Goal: Transaction & Acquisition: Purchase product/service

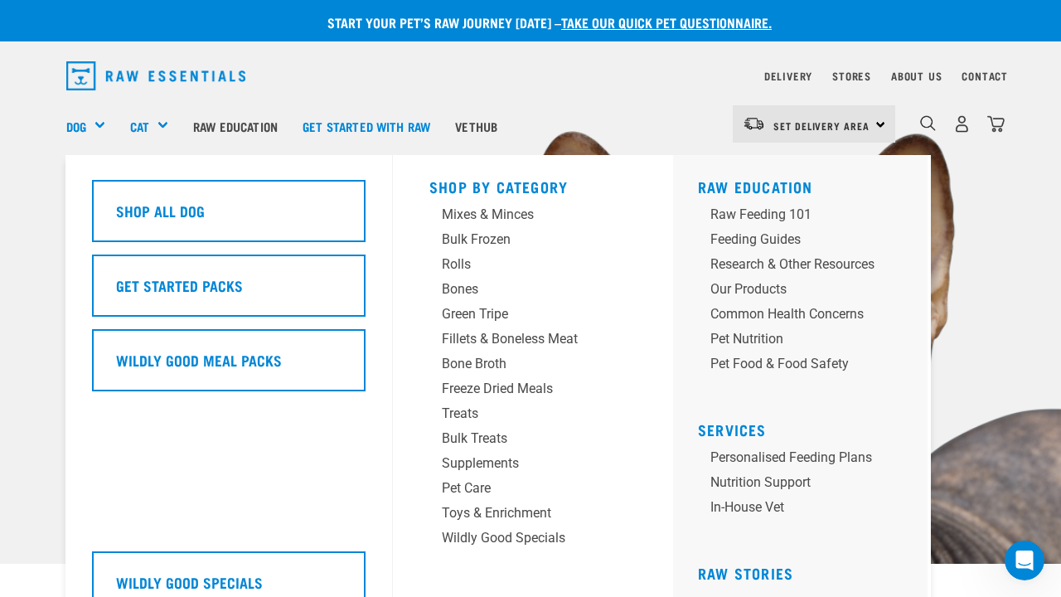
click at [102, 126] on div "Dog" at bounding box center [91, 126] width 51 height 66
click at [495, 217] on div "Mixes & Minces" at bounding box center [519, 215] width 155 height 20
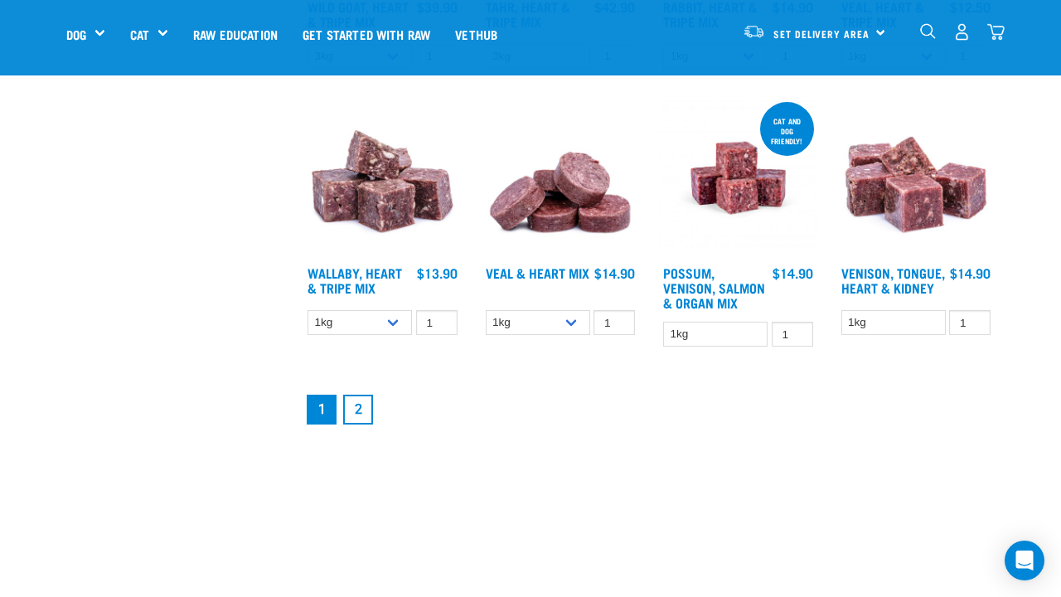
scroll to position [2050, 0]
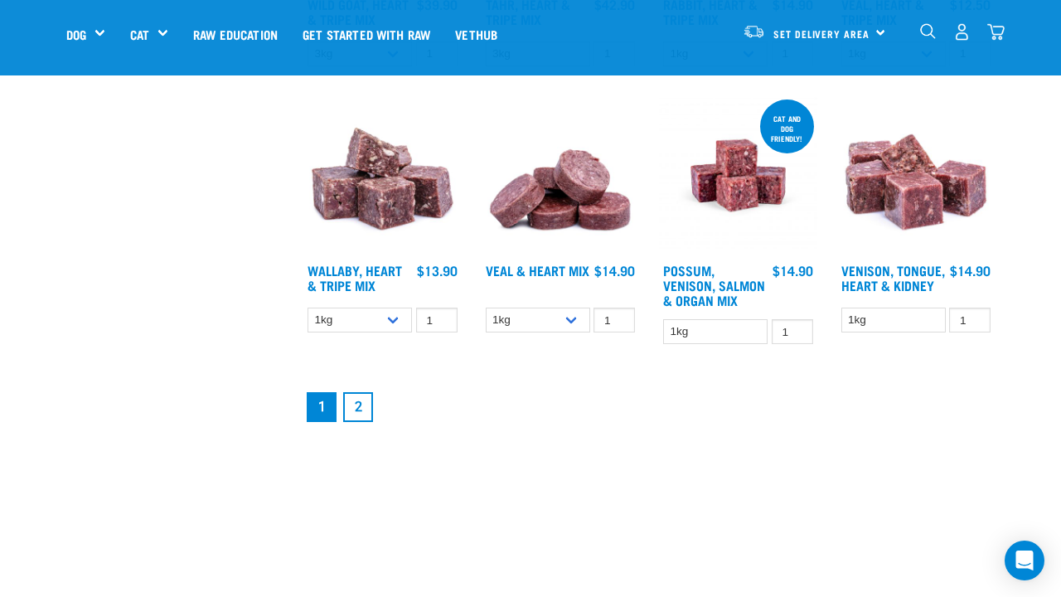
click at [370, 422] on link "2" at bounding box center [358, 407] width 30 height 30
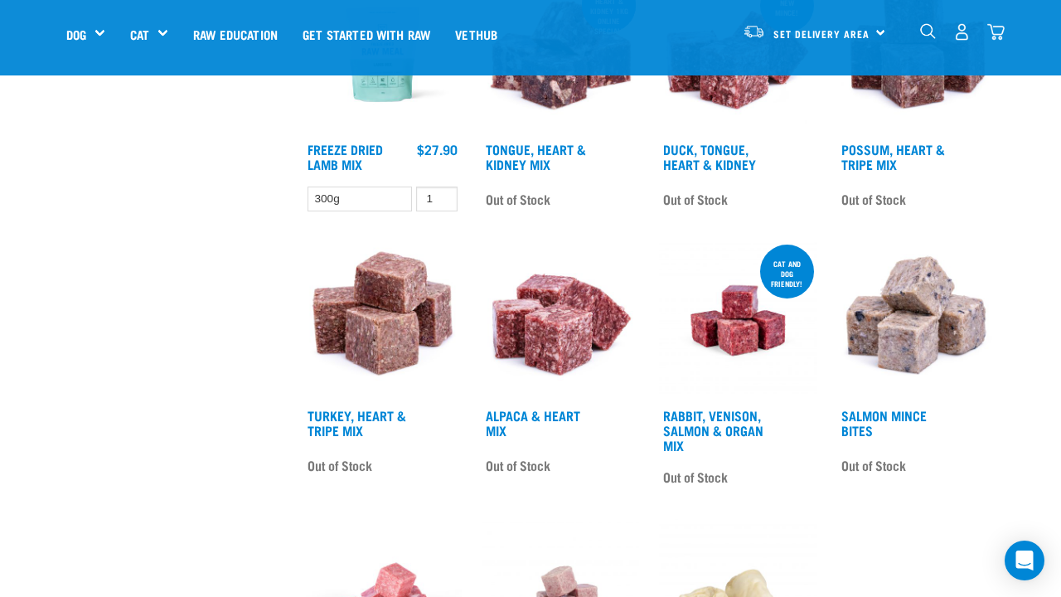
scroll to position [1629, 0]
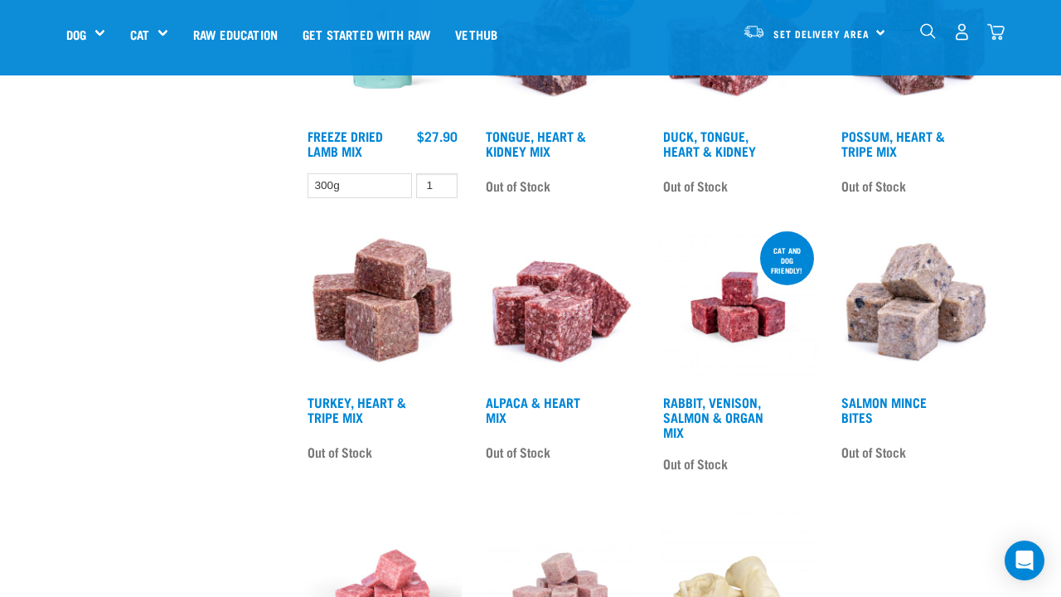
click at [914, 284] on img at bounding box center [916, 307] width 158 height 158
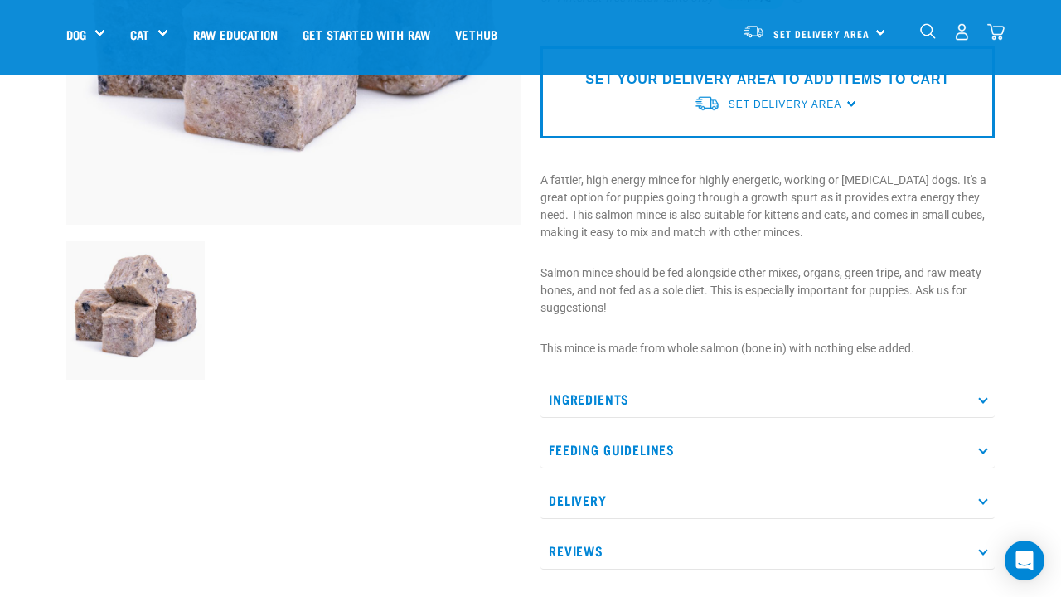
scroll to position [352, 0]
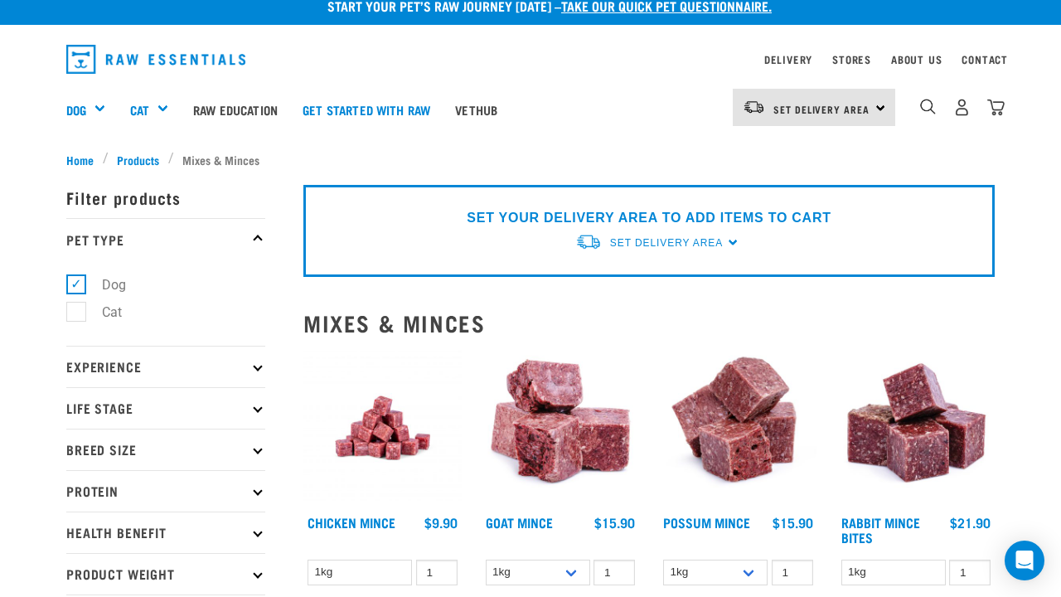
scroll to position [18, 0]
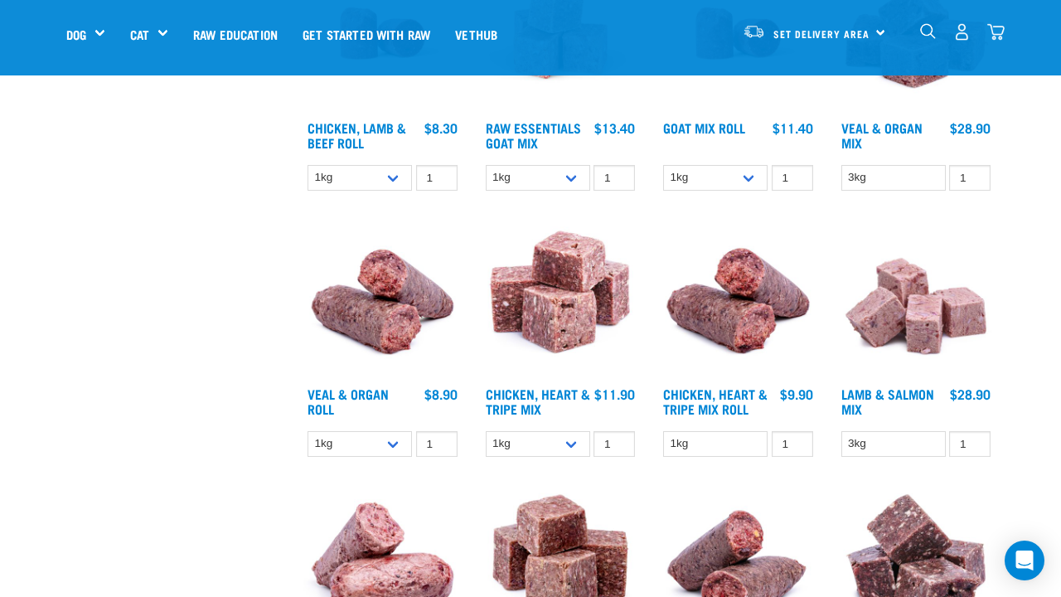
scroll to position [847, 0]
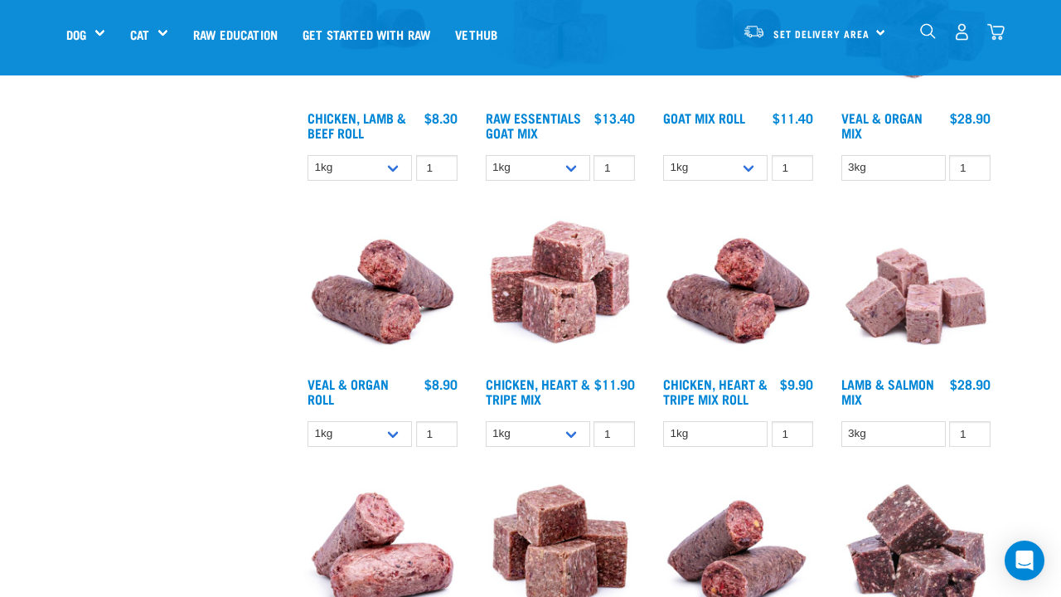
click at [910, 324] on img at bounding box center [916, 290] width 158 height 158
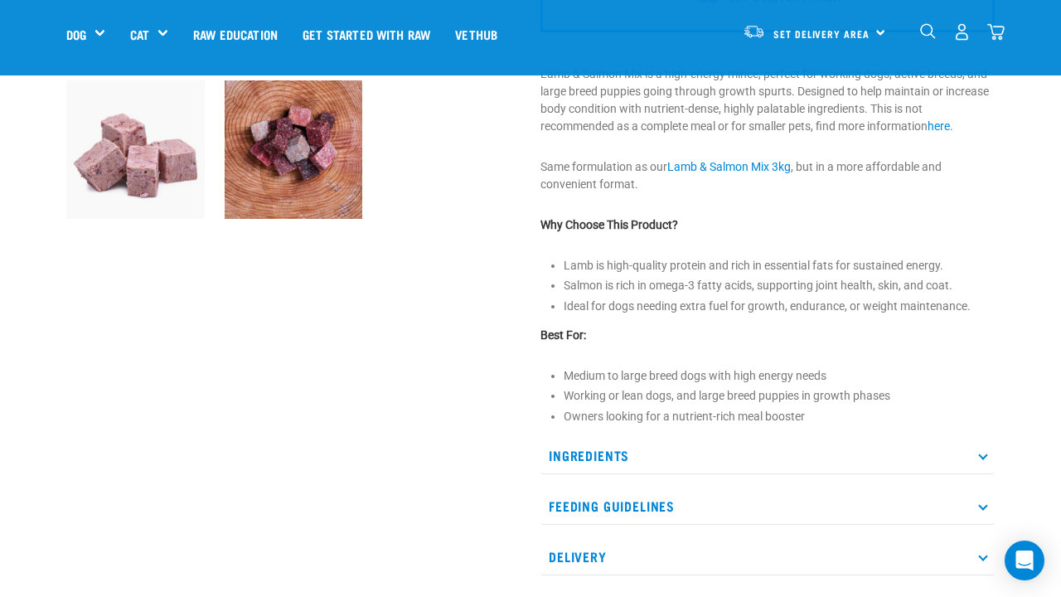
scroll to position [513, 0]
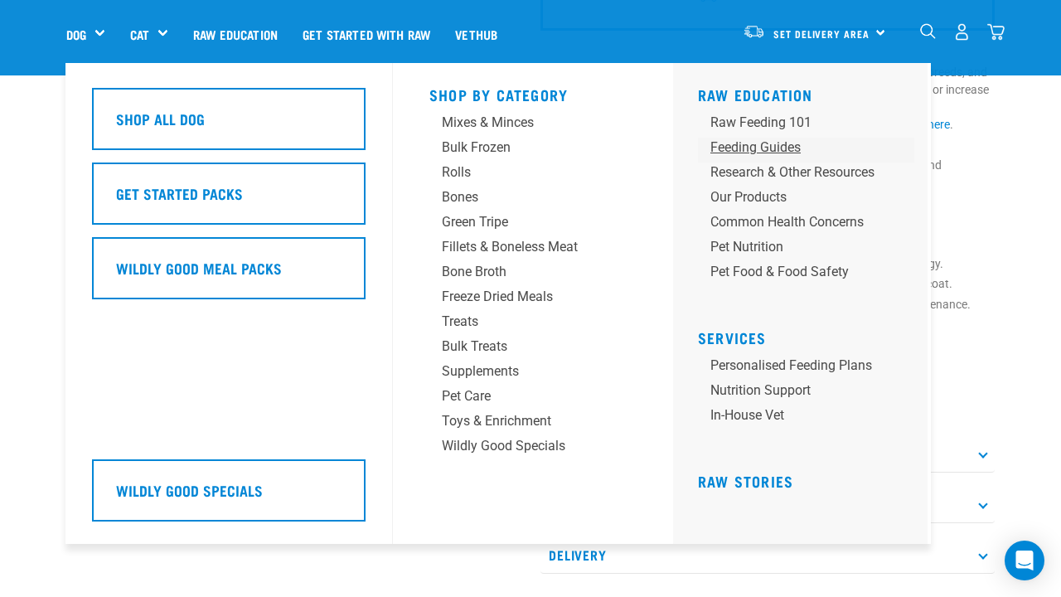
click at [772, 147] on div "Feeding Guides" at bounding box center [793, 148] width 164 height 20
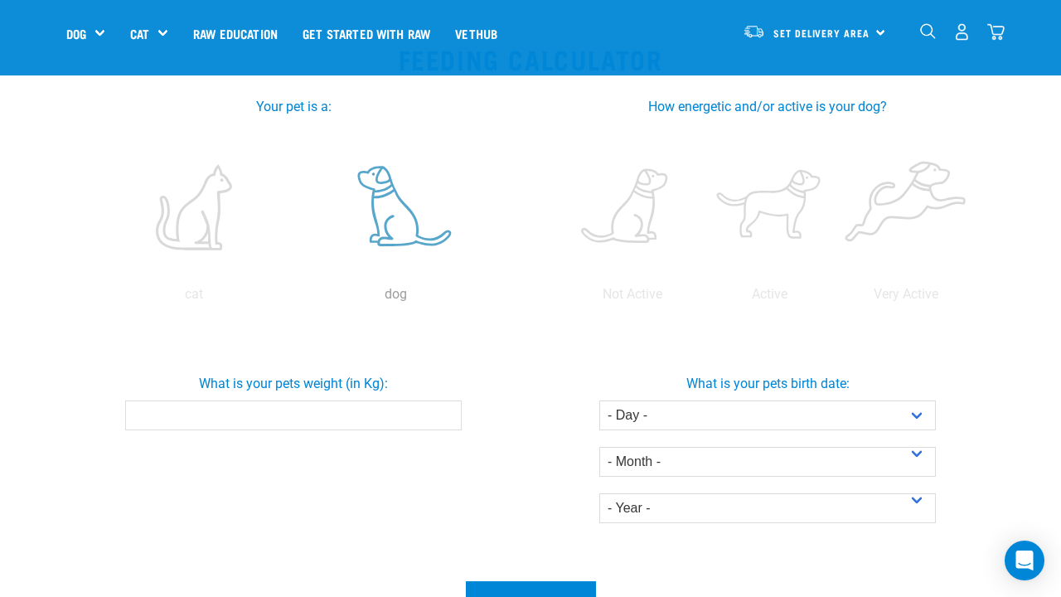
scroll to position [294, 0]
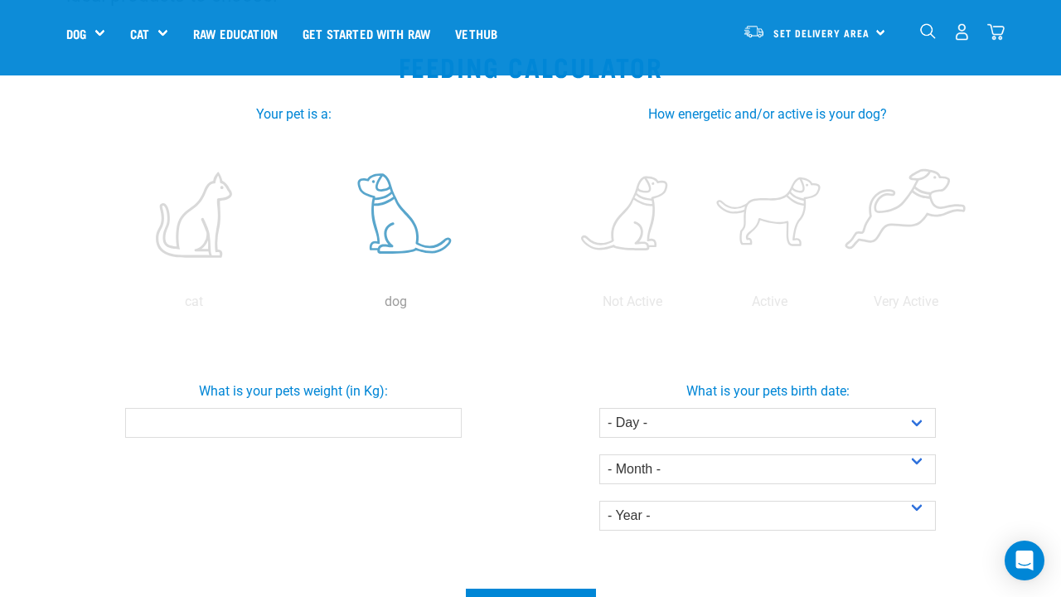
click at [392, 231] on label at bounding box center [397, 214] width 196 height 141
click at [295, 306] on input "radio" at bounding box center [295, 306] width 0 height 0
click at [638, 224] on label at bounding box center [632, 214] width 130 height 141
click at [564, 306] on input "radio" at bounding box center [564, 306] width 0 height 0
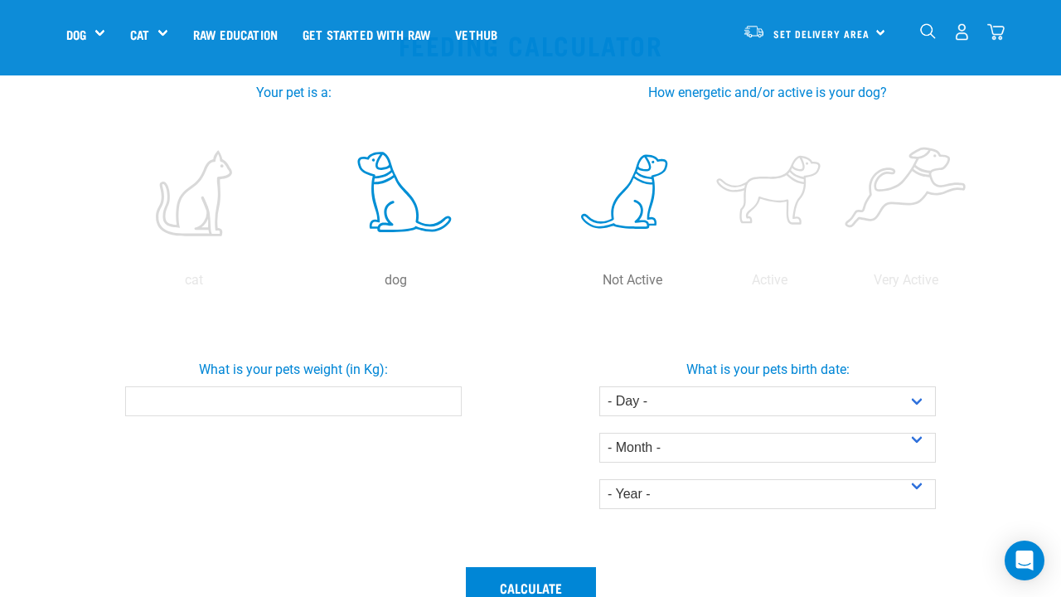
scroll to position [318, 0]
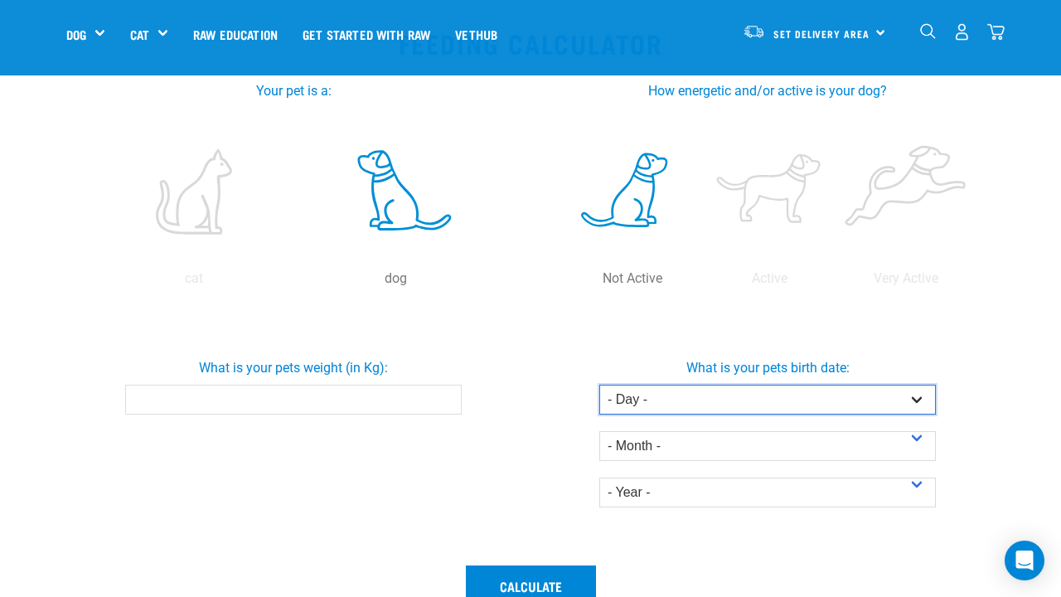
select select "11"
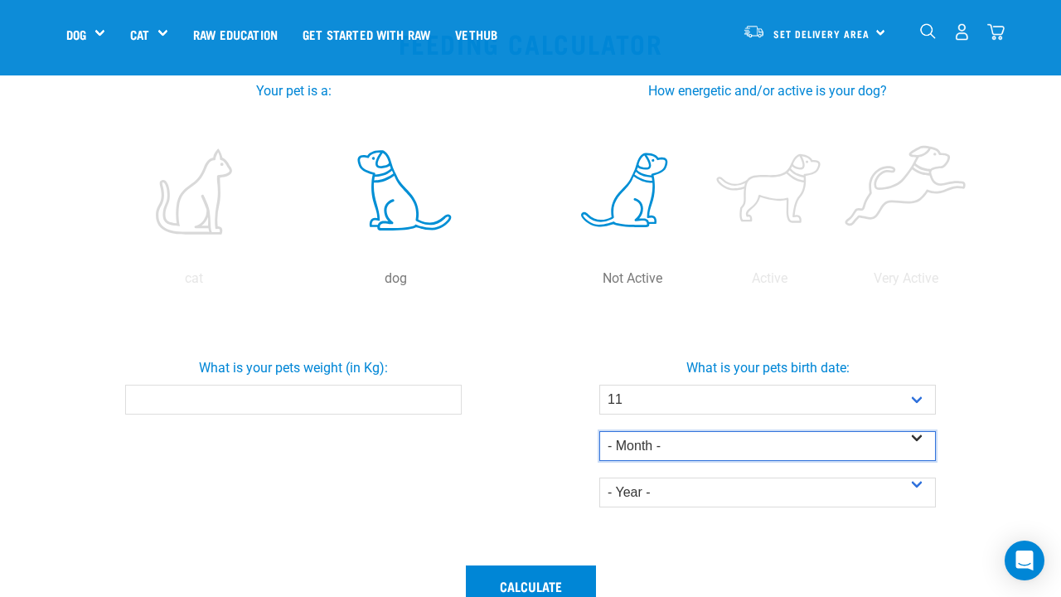
select select "April"
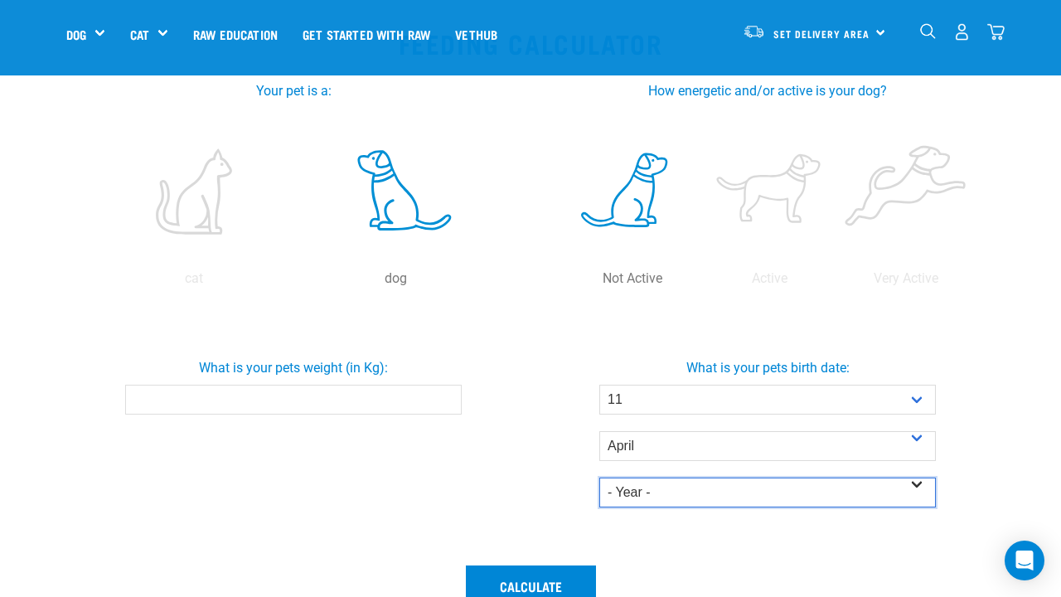
select select "2020"
click at [441, 397] on input "0.1" at bounding box center [293, 400] width 337 height 30
click at [441, 397] on input "0.2" at bounding box center [293, 400] width 337 height 30
type input "0"
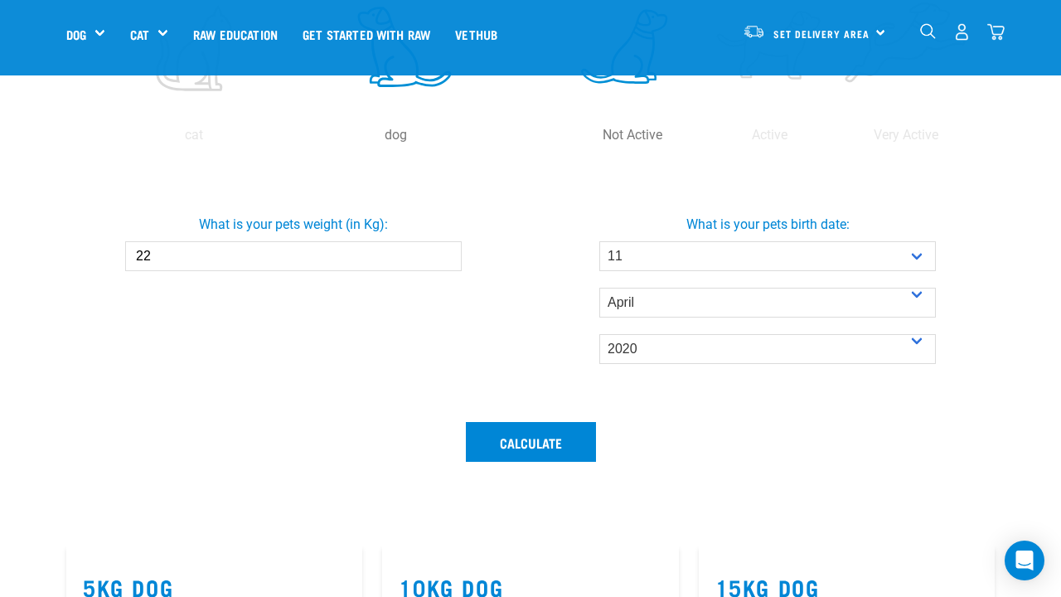
scroll to position [466, 0]
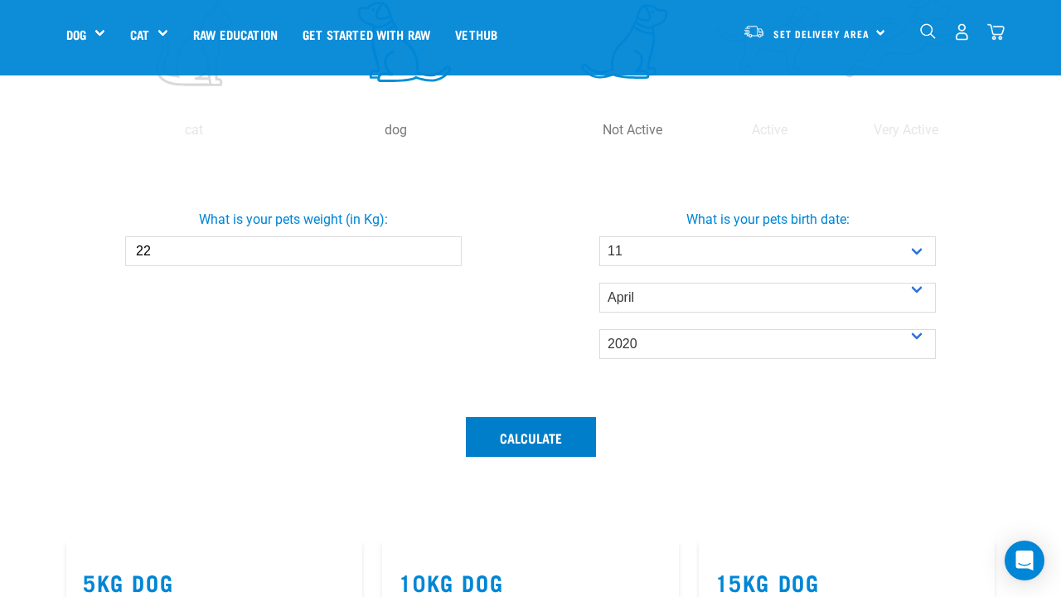
type input "22"
click at [541, 435] on button "Calculate" at bounding box center [531, 437] width 130 height 40
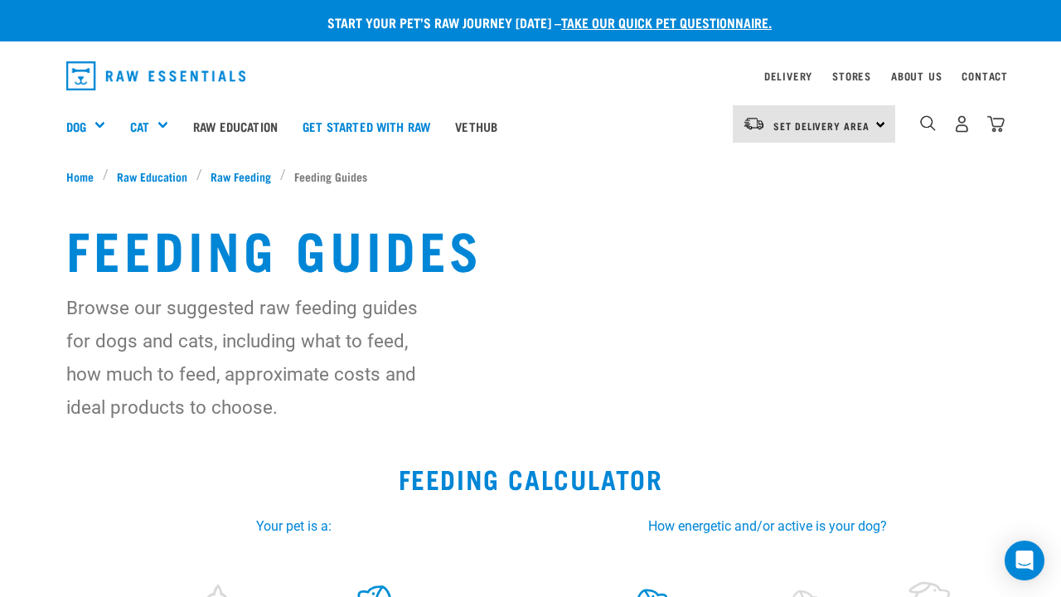
scroll to position [0, 0]
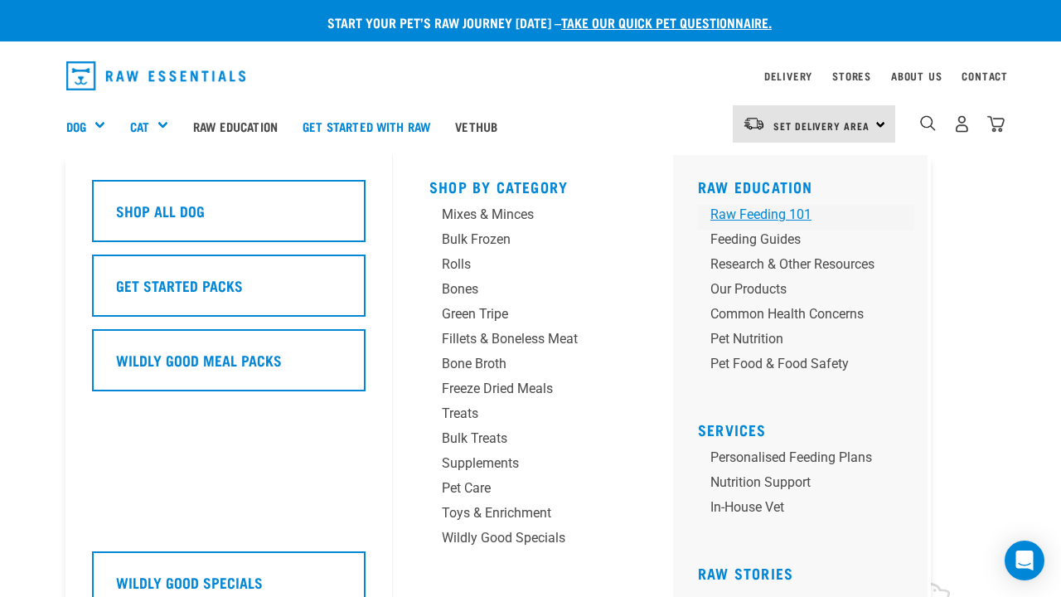
click at [744, 211] on div "Raw Feeding 101" at bounding box center [793, 215] width 164 height 20
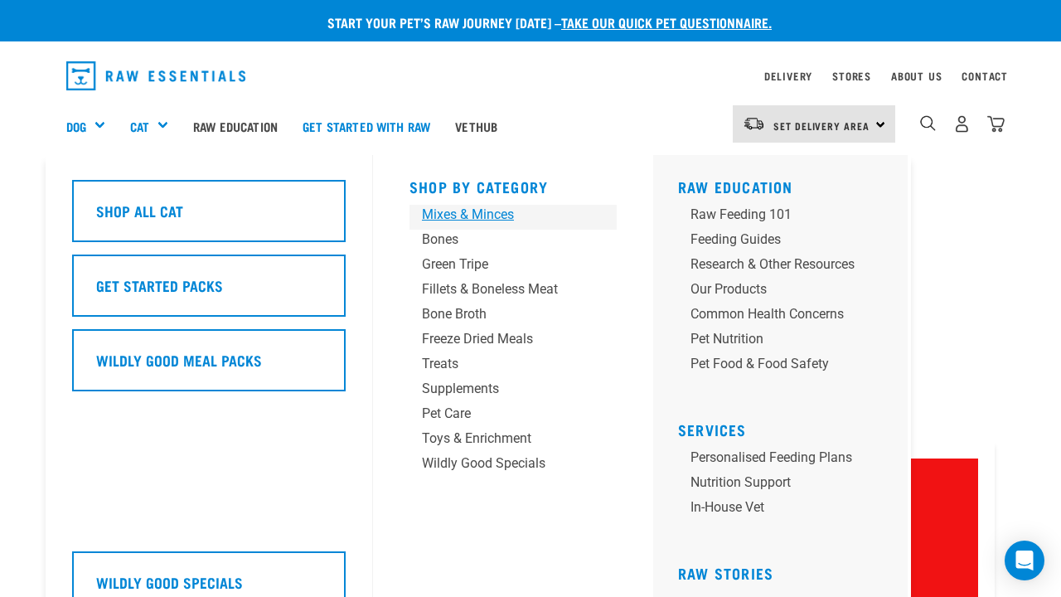
click at [449, 209] on div "Mixes & Minces" at bounding box center [499, 215] width 155 height 20
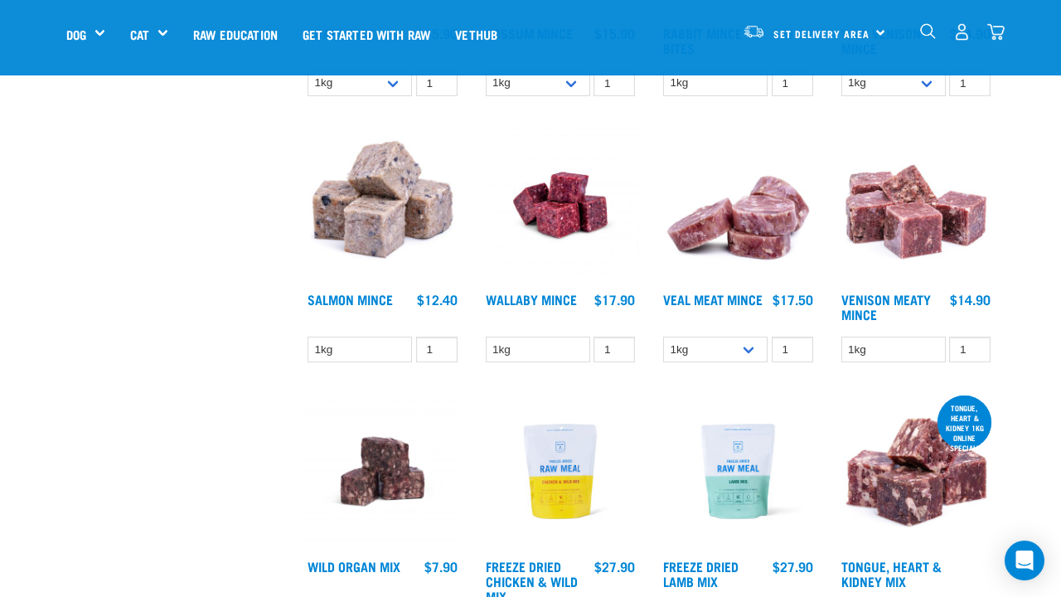
scroll to position [1200, 0]
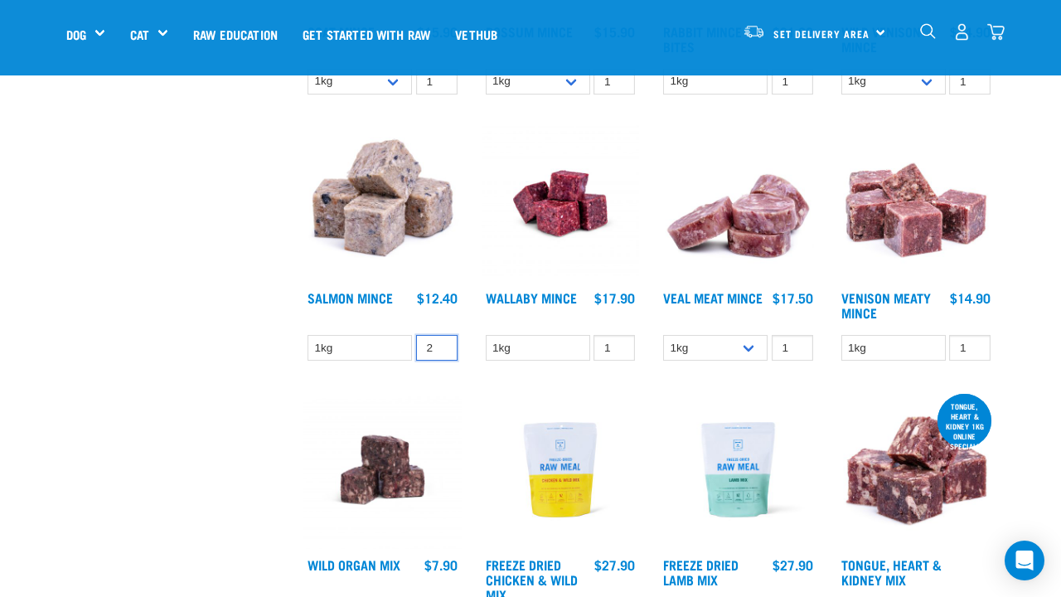
click at [440, 359] on input "2" at bounding box center [436, 348] width 41 height 26
type input "3"
click at [440, 359] on input "3" at bounding box center [436, 348] width 41 height 26
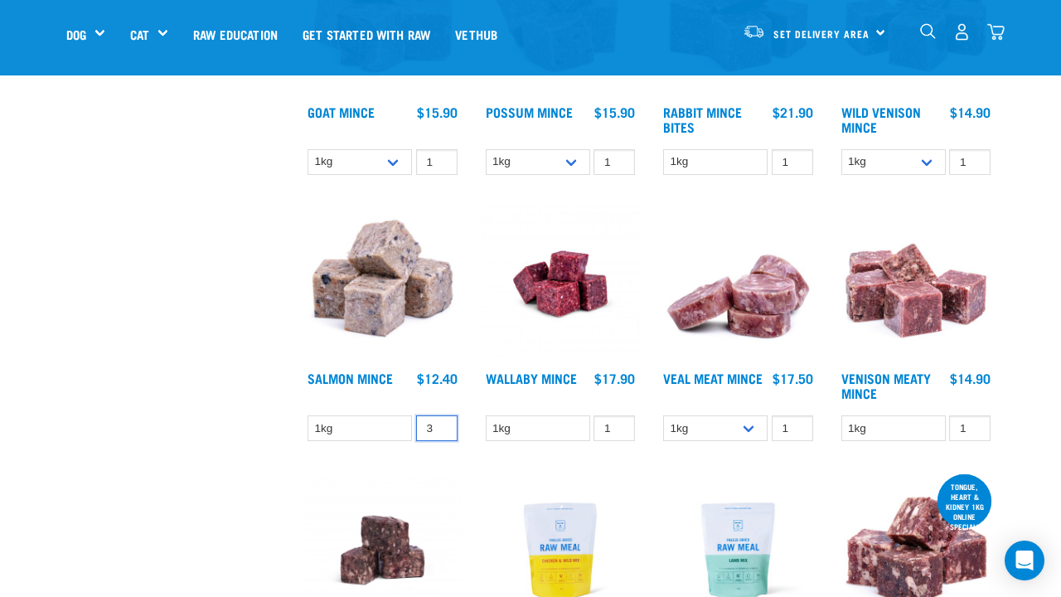
scroll to position [1113, 0]
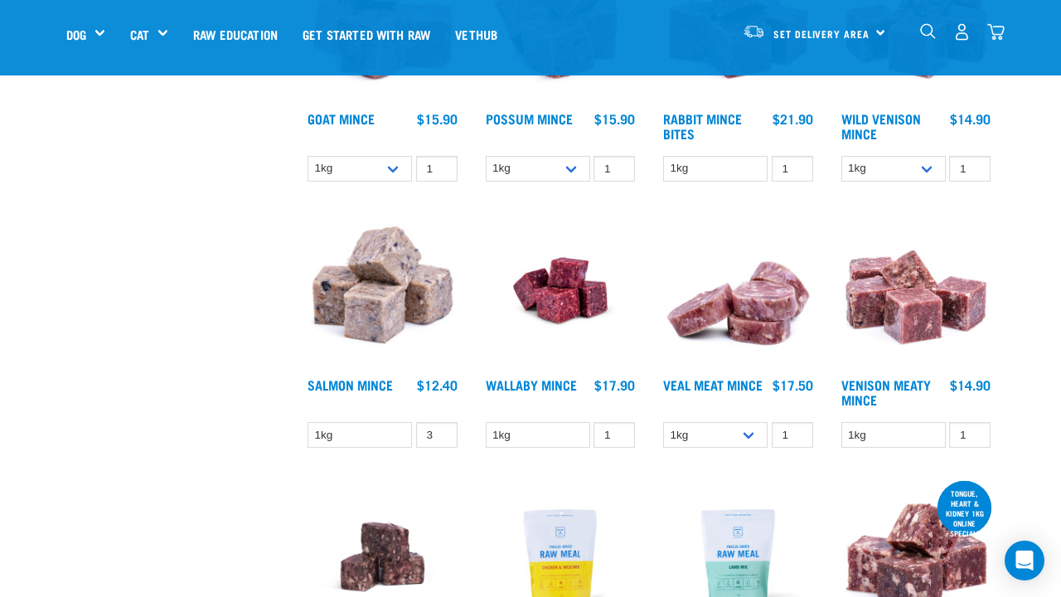
click at [377, 307] on img at bounding box center [382, 290] width 158 height 158
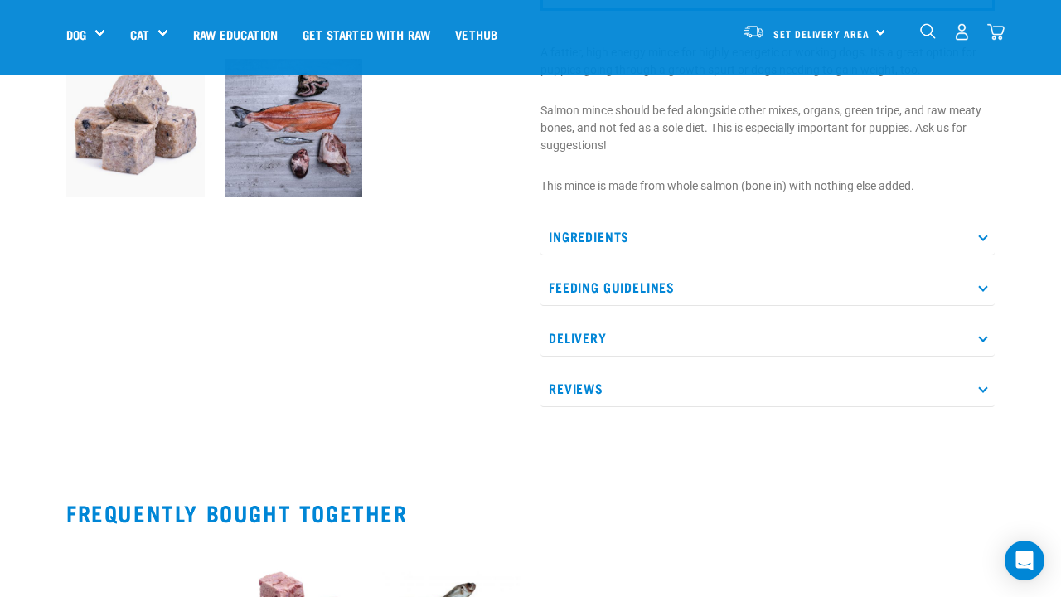
scroll to position [556, 0]
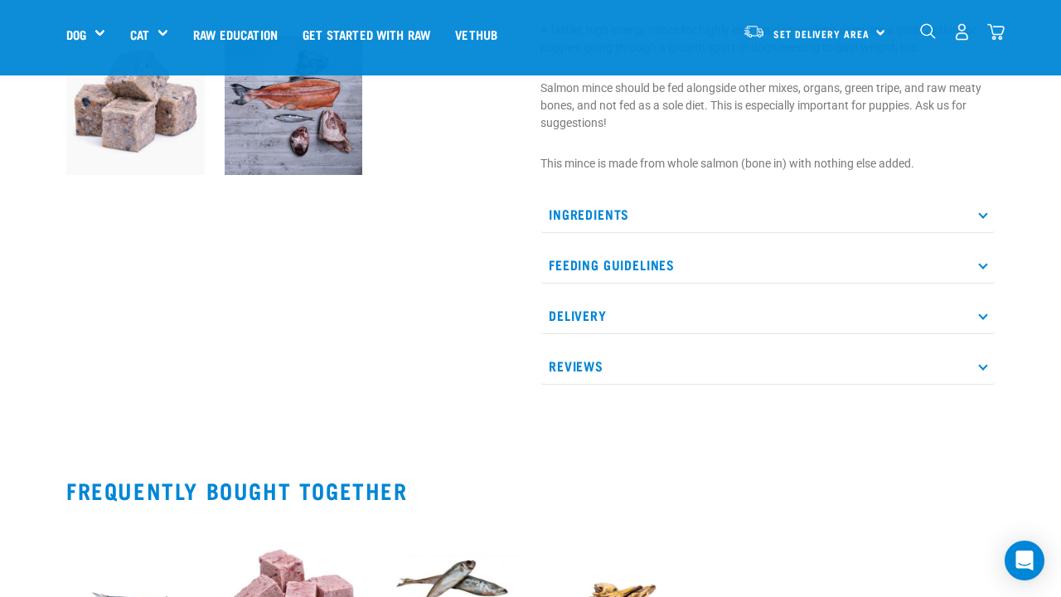
click at [982, 216] on p "Ingredients" at bounding box center [768, 214] width 454 height 37
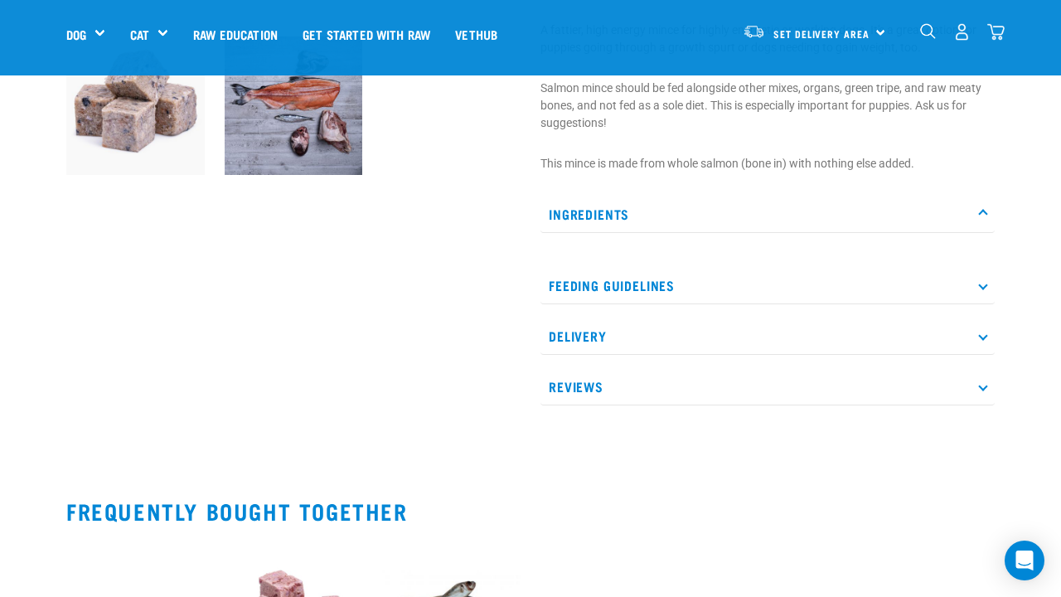
click at [983, 209] on icon at bounding box center [982, 213] width 9 height 9
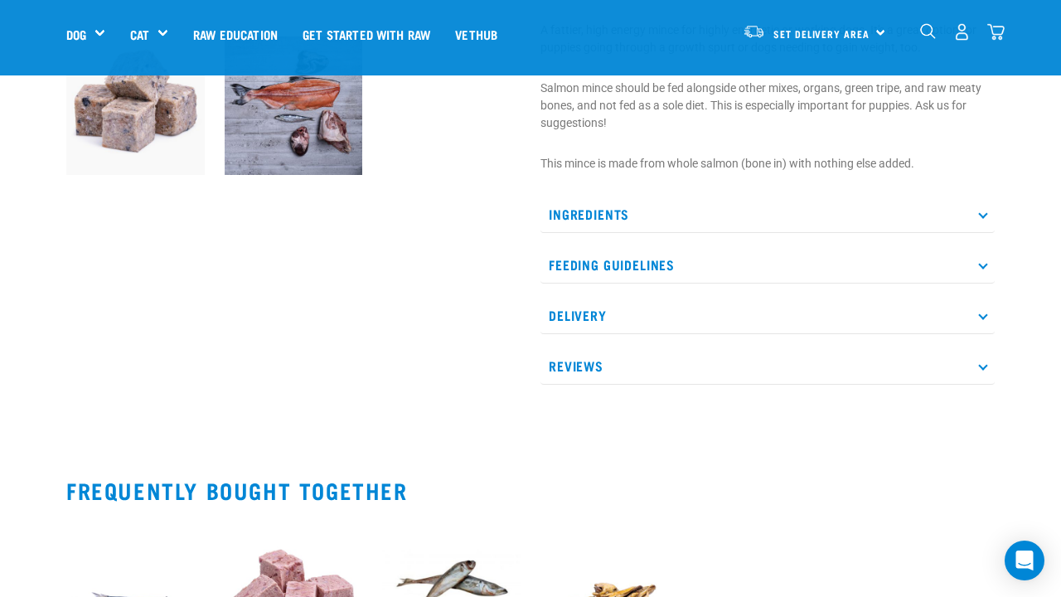
click at [986, 265] on icon at bounding box center [982, 264] width 9 height 9
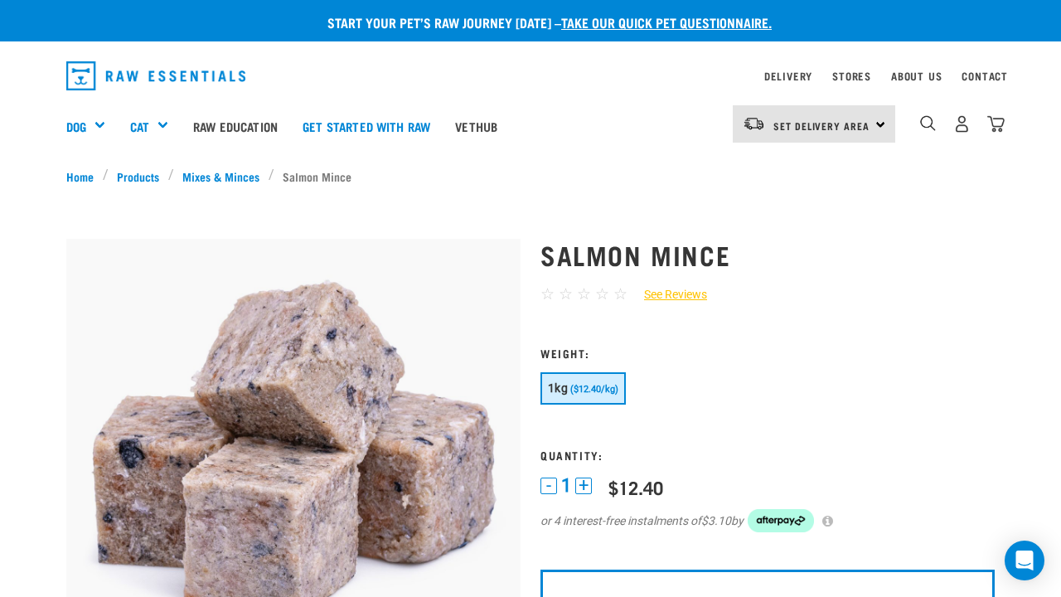
scroll to position [0, 0]
click at [239, 177] on link "Mixes & Minces" at bounding box center [221, 175] width 95 height 17
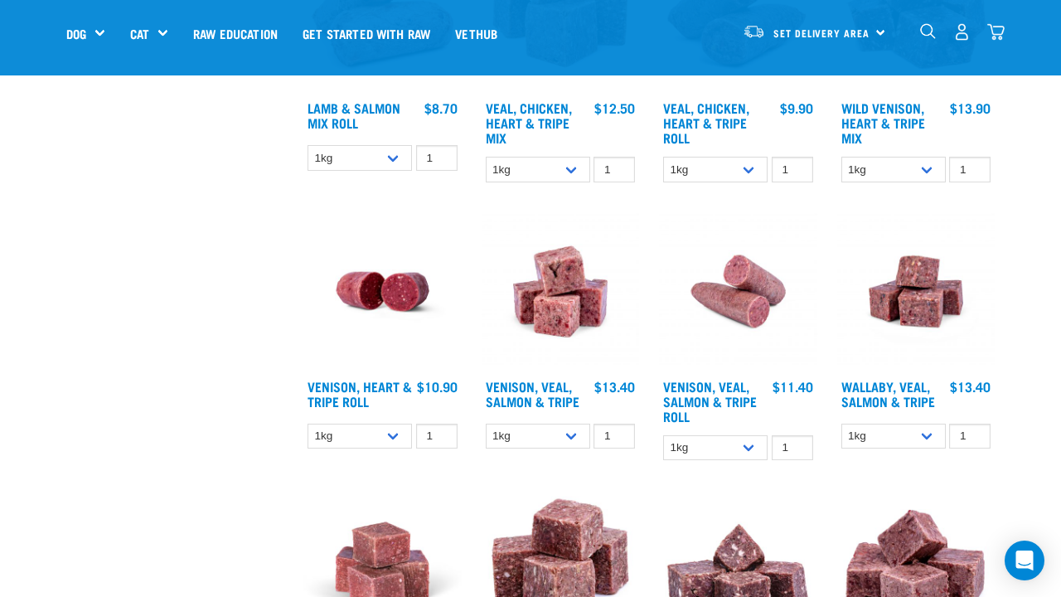
scroll to position [1396, 0]
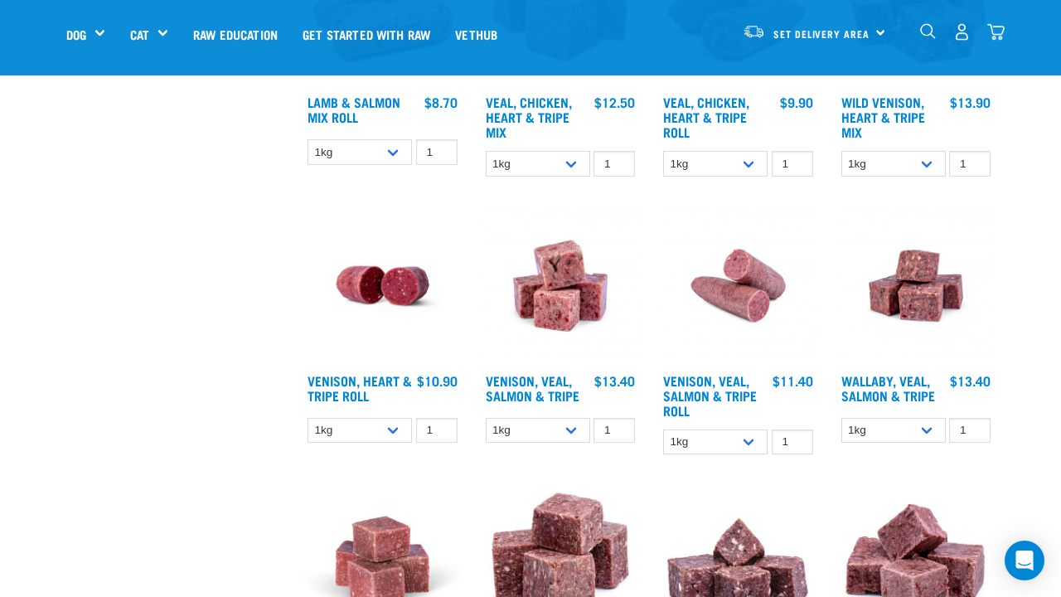
click at [573, 330] on img at bounding box center [561, 285] width 158 height 158
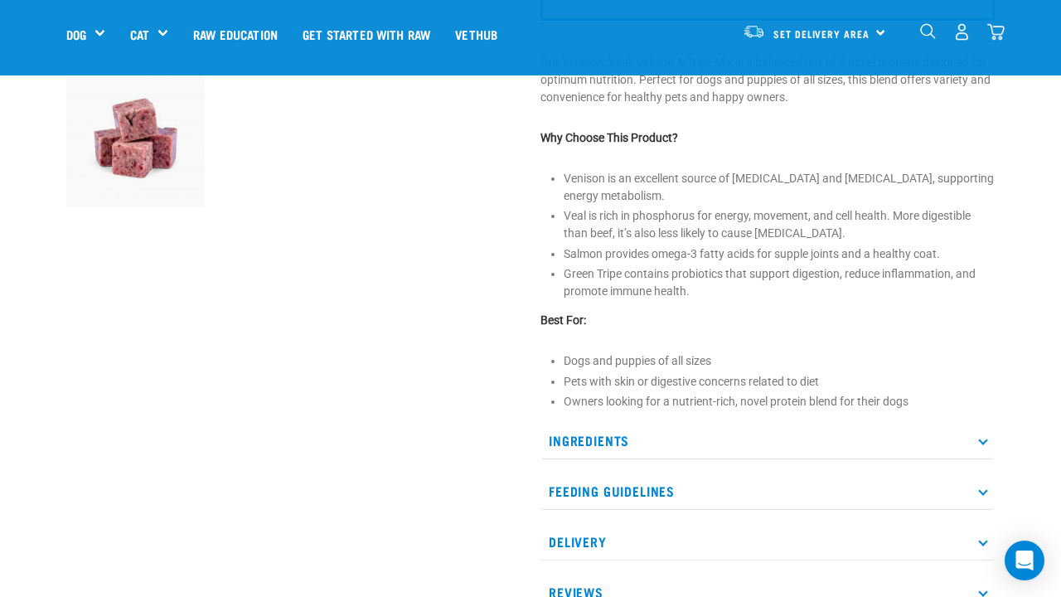
scroll to position [546, 0]
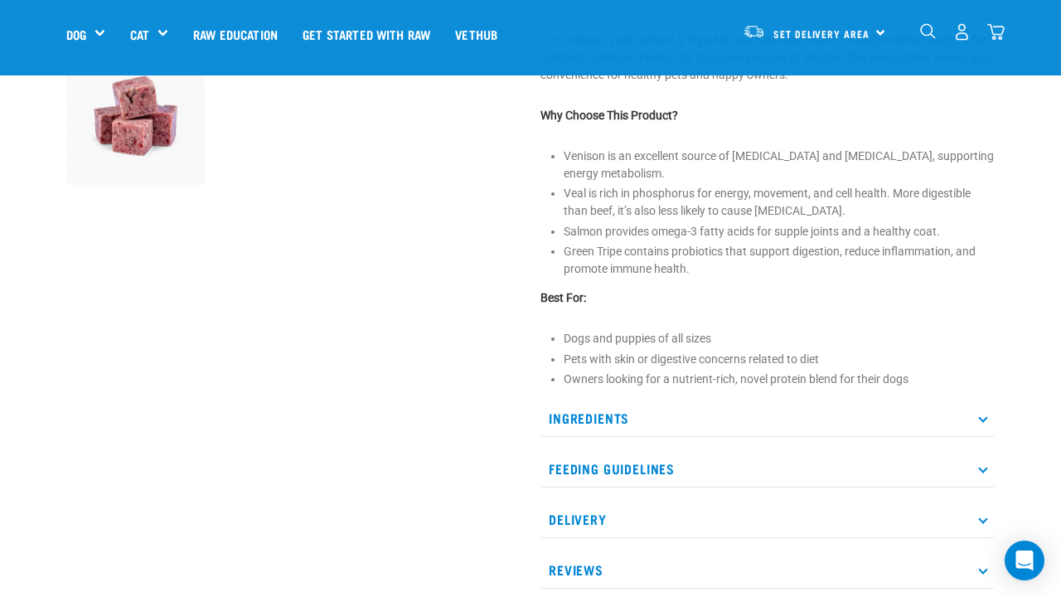
click at [658, 465] on p "Feeding Guidelines" at bounding box center [768, 468] width 454 height 37
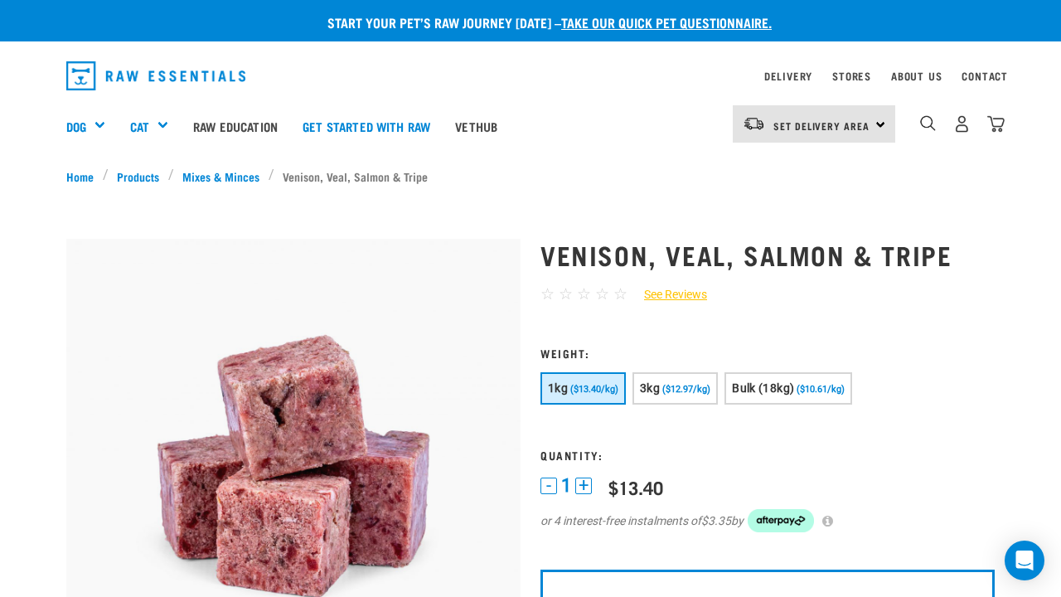
scroll to position [0, 0]
click at [711, 391] on span "($12.97/kg)" at bounding box center [687, 389] width 48 height 11
click at [583, 390] on span "($13.40/kg)" at bounding box center [594, 389] width 48 height 11
click at [674, 392] on span "($12.97/kg)" at bounding box center [687, 389] width 48 height 11
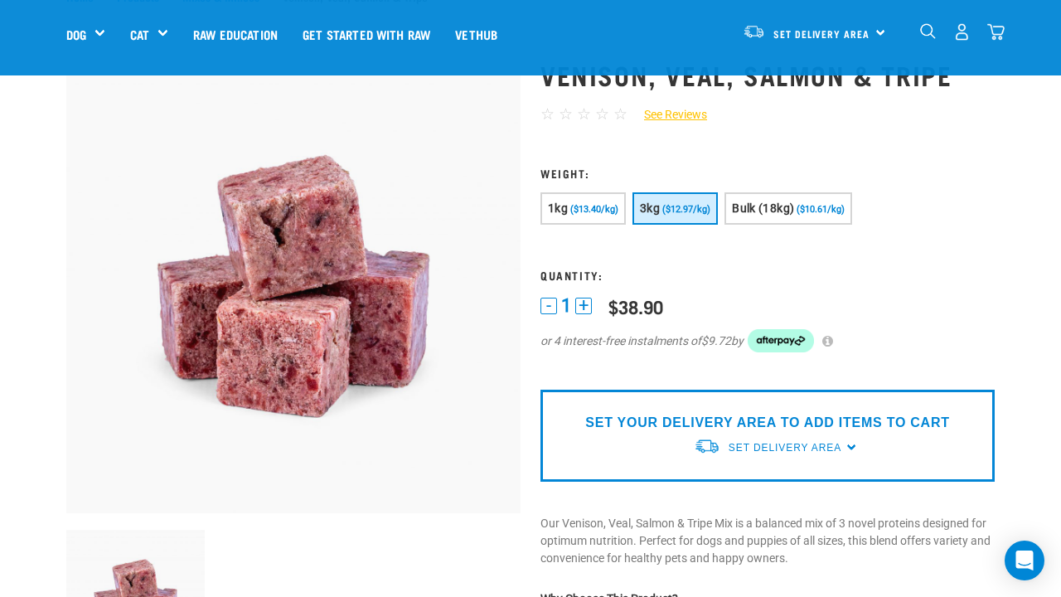
scroll to position [64, 0]
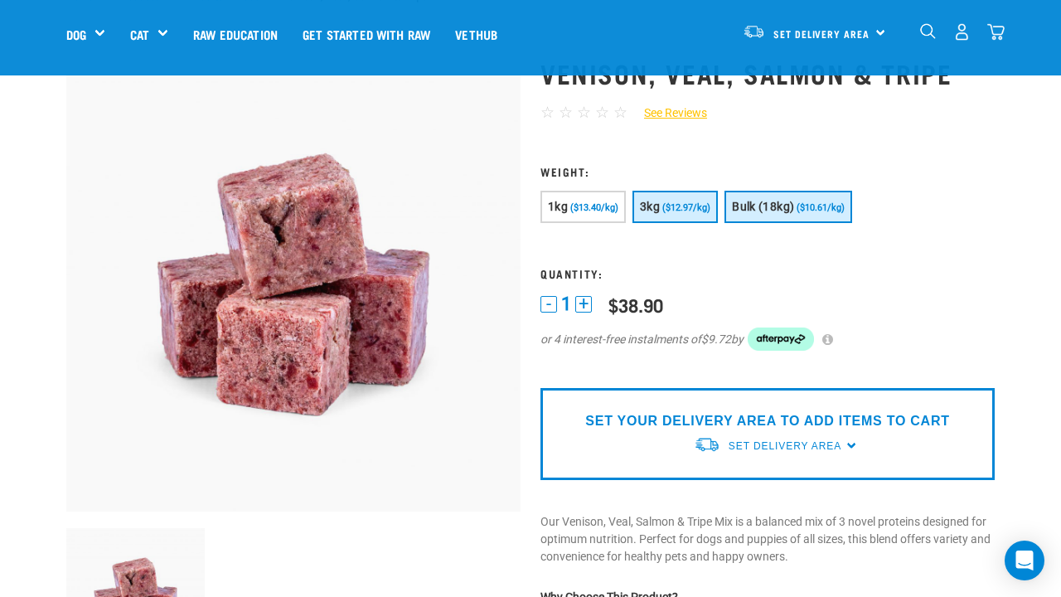
click at [803, 198] on button "Bulk (18kg) ($10.61/kg)" at bounding box center [789, 207] width 128 height 32
click at [681, 202] on span "($12.97/kg)" at bounding box center [687, 207] width 48 height 11
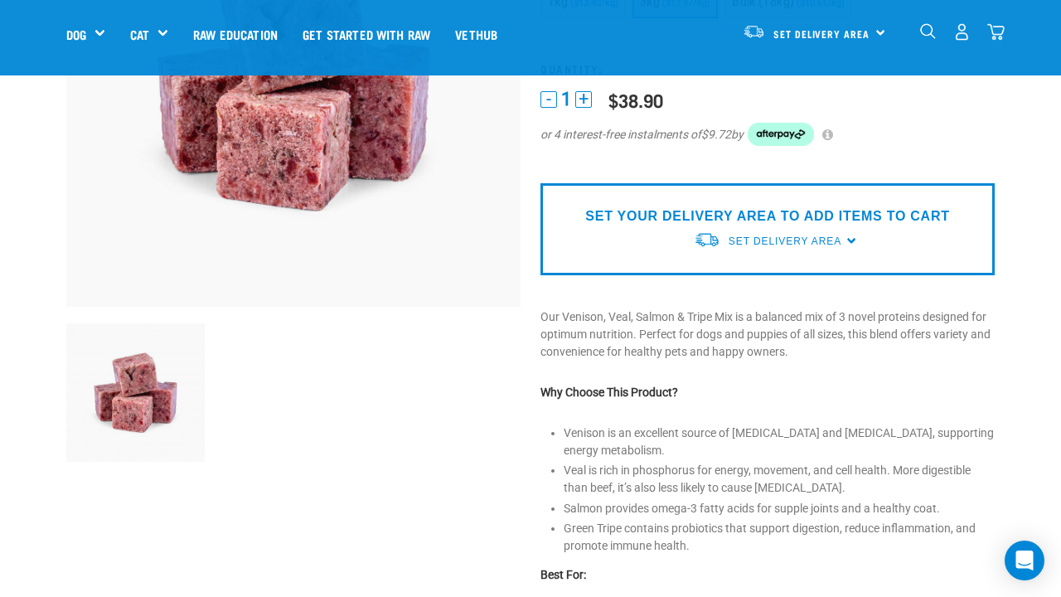
scroll to position [270, 0]
